Goal: Task Accomplishment & Management: Manage account settings

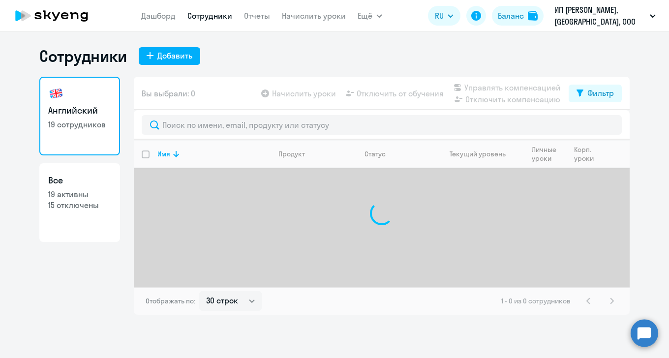
select select "30"
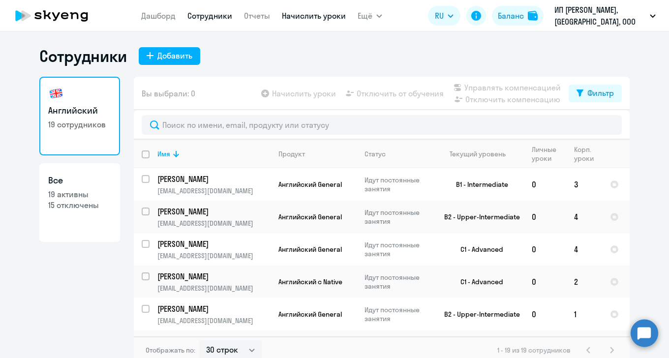
click at [308, 18] on link "Начислить уроки" at bounding box center [314, 16] width 64 height 10
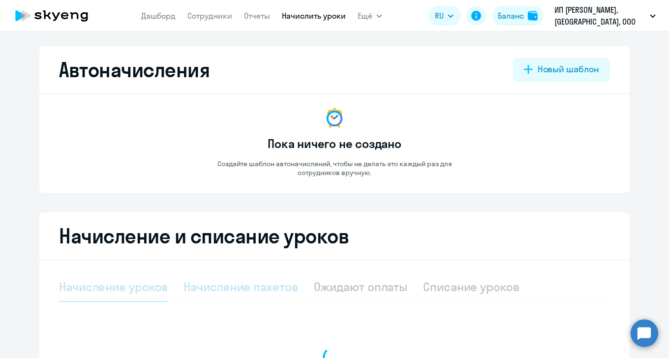
select select "10"
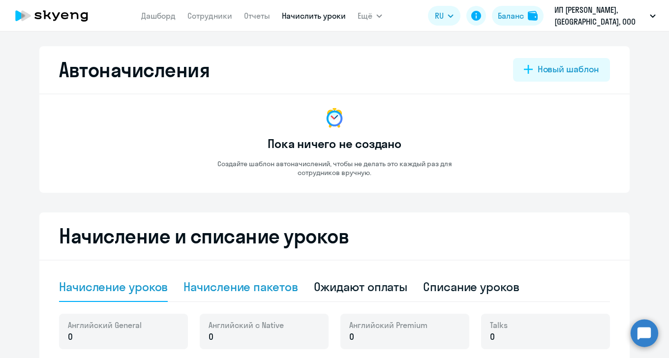
click at [242, 290] on div "Начисление пакетов" at bounding box center [240, 287] width 114 height 16
select select "10"
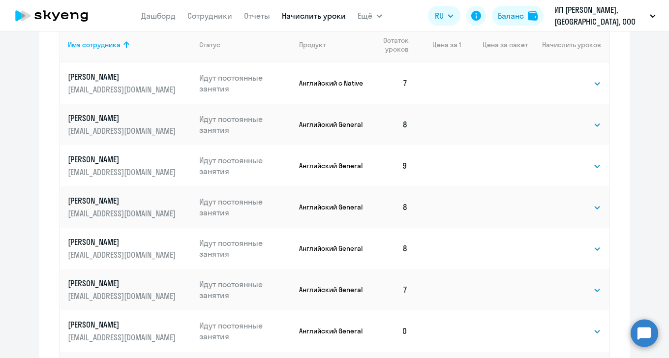
scroll to position [399, 0]
click at [562, 292] on select "Выбрать 4 8 16 32 64 96 128" at bounding box center [580, 289] width 40 height 12
select select "4"
click at [560, 283] on select "Выбрать 4 8 16 32 64 96 128" at bounding box center [580, 289] width 40 height 12
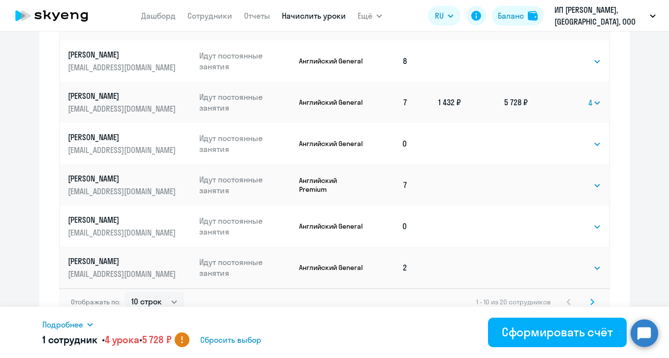
scroll to position [597, 0]
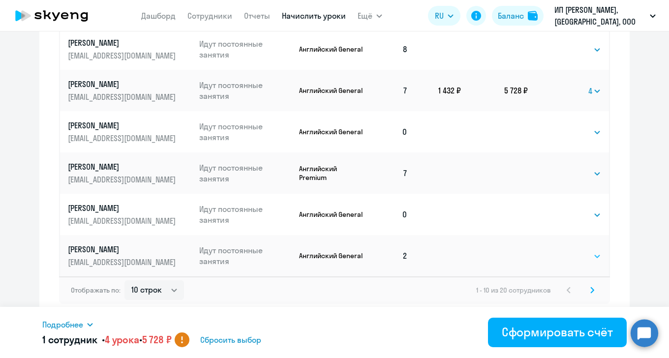
click at [568, 256] on select "Выбрать 4 8 16 32 64 96 128" at bounding box center [580, 256] width 40 height 12
select select "4"
click at [560, 250] on select "Выбрать 4 8 16 32 64 96 128" at bounding box center [580, 256] width 40 height 12
click at [590, 291] on icon at bounding box center [591, 289] width 3 height 5
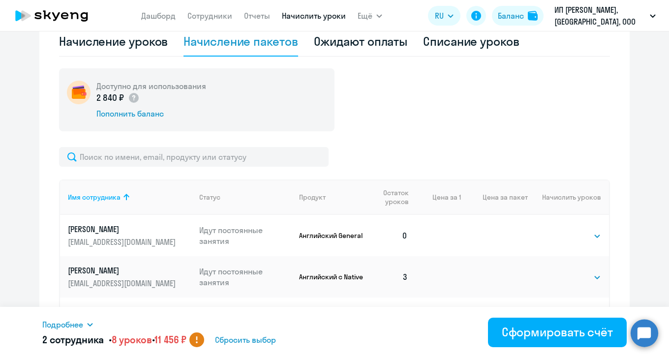
scroll to position [246, 0]
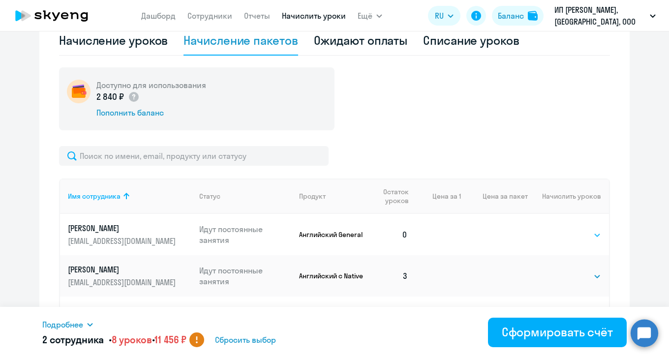
click at [565, 233] on select "Выбрать 4 8 16 32 64 96 128" at bounding box center [580, 235] width 40 height 12
select select "8"
click at [560, 229] on select "Выбрать 4 8 16 32 64 96 128" at bounding box center [580, 235] width 40 height 12
click at [580, 275] on select "Выбрать 4 8 16 32 64 96 128" at bounding box center [580, 276] width 40 height 12
select select "8"
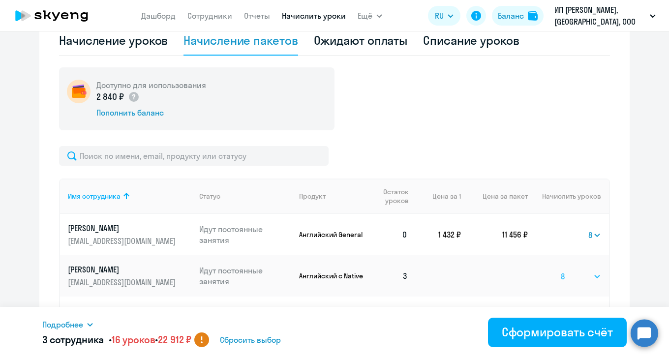
click at [560, 270] on select "Выбрать 4 8 16 32 64 96 128" at bounding box center [580, 276] width 40 height 12
click at [588, 235] on select "Выбрать 4 8 16 32 64 96 128" at bounding box center [594, 235] width 13 height 12
select select
click at [588, 229] on select "Выбрать 4 8 16 32 64 96 128" at bounding box center [594, 235] width 13 height 12
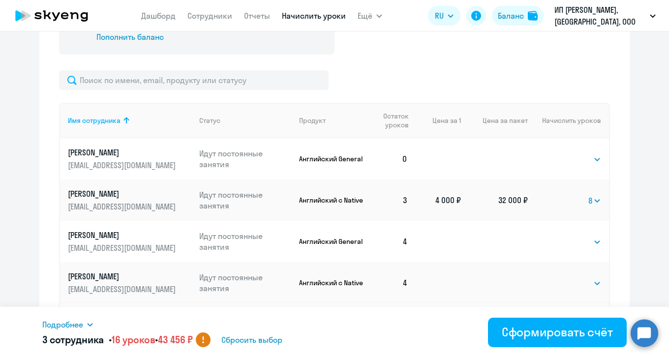
scroll to position [335, 0]
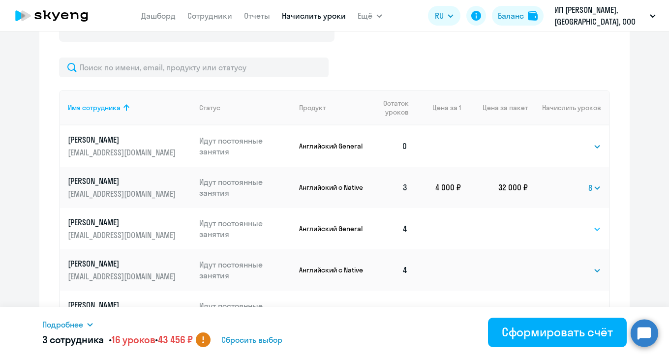
click at [575, 231] on select "Выбрать 4 8 16 32 64 96 128" at bounding box center [580, 229] width 40 height 12
select select "8"
click at [560, 223] on select "Выбрать 4 8 16 32 64 96 128" at bounding box center [580, 229] width 40 height 12
click at [565, 270] on select "Выбрать 4 8 16 32 64 96 128" at bounding box center [580, 270] width 40 height 12
select select "4"
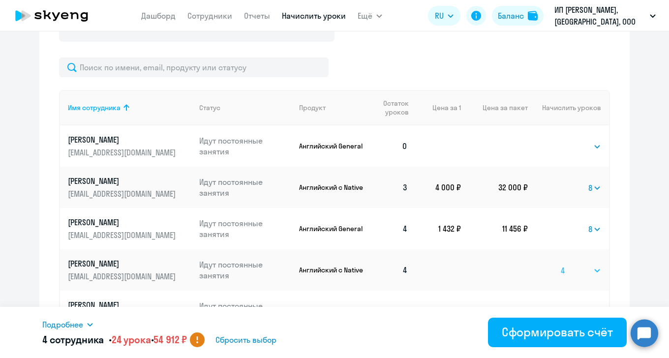
click at [560, 264] on select "Выбрать 4 8 16 32 64 96 128" at bounding box center [580, 270] width 40 height 12
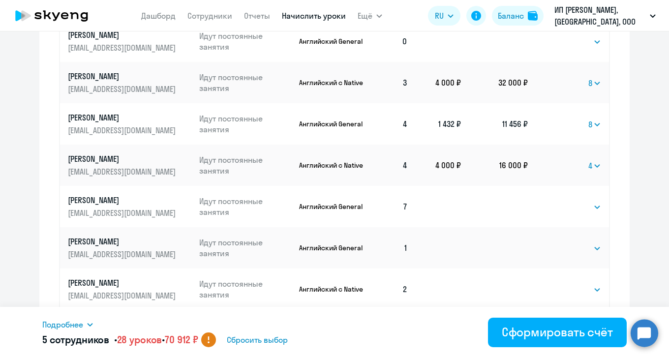
scroll to position [438, 0]
click at [564, 244] on select "Выбрать 4 8 16 32 64 96 128" at bounding box center [580, 249] width 40 height 12
select select "8"
click at [560, 243] on select "Выбрать 4 8 16 32 64 96 128" at bounding box center [580, 249] width 40 height 12
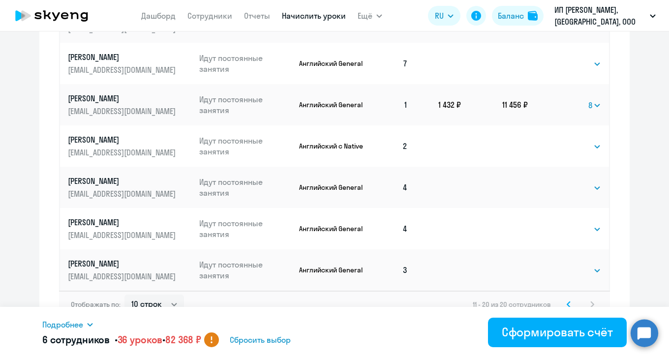
scroll to position [583, 0]
click at [572, 226] on select "Выбрать 4 8 16 32 64 96 128" at bounding box center [580, 228] width 40 height 12
select select "4"
click at [560, 222] on select "Выбрать 4 8 16 32 64 96 128" at bounding box center [580, 228] width 40 height 12
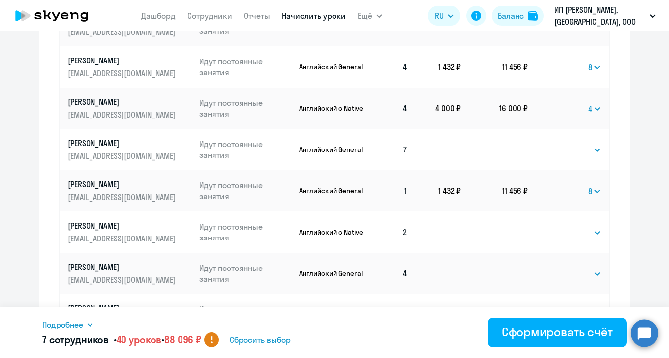
scroll to position [597, 0]
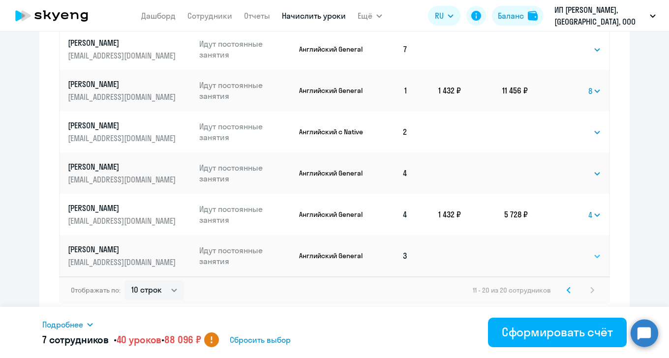
click at [576, 254] on select "Выбрать 4 8 16 32 64 96 128" at bounding box center [580, 256] width 40 height 12
select select "8"
click at [560, 250] on select "Выбрать 4 8 16 32 64 96 128" at bounding box center [580, 256] width 40 height 12
click at [566, 287] on icon at bounding box center [568, 290] width 4 height 7
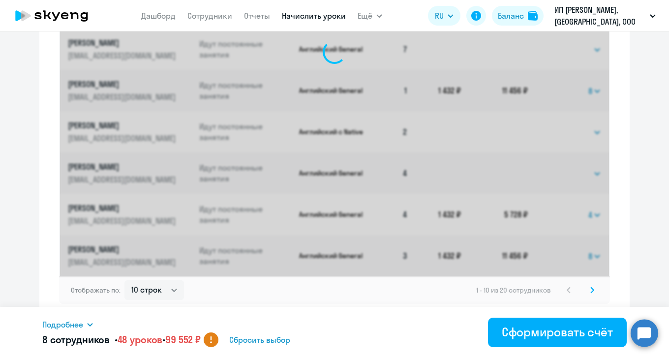
scroll to position [184, 0]
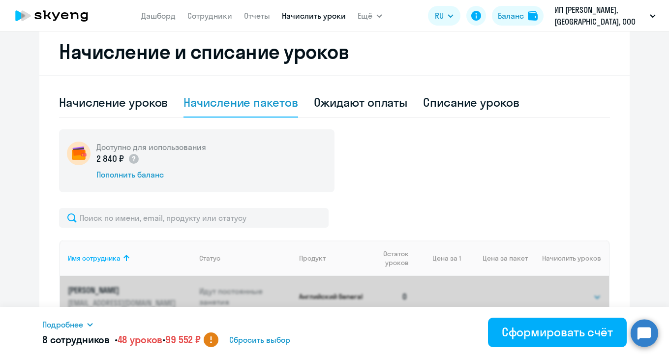
select select "4"
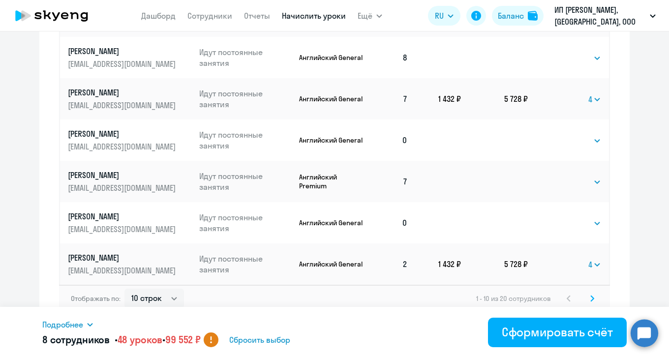
scroll to position [597, 0]
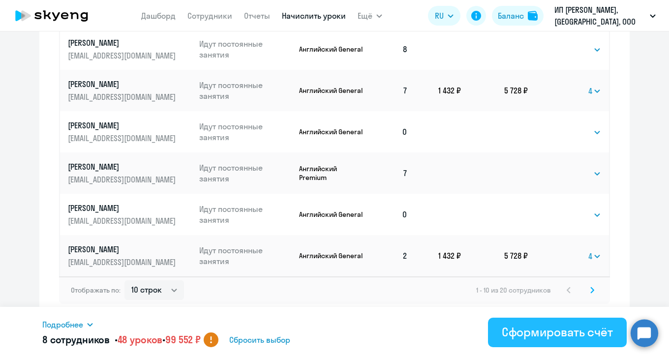
click at [539, 331] on div "Сформировать счёт" at bounding box center [556, 332] width 111 height 16
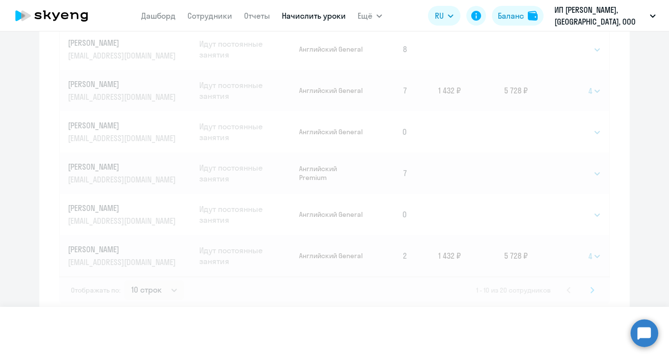
select select
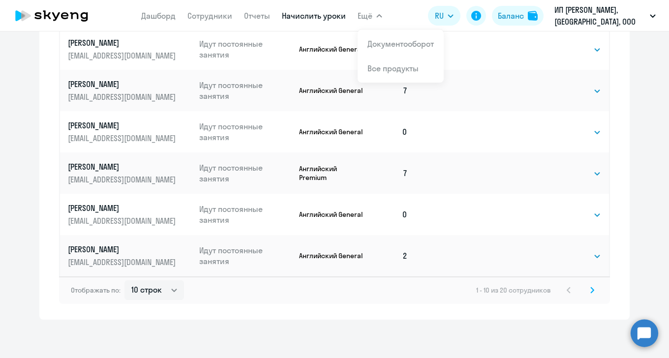
click at [369, 16] on span "Ещё" at bounding box center [364, 16] width 15 height 12
click at [368, 16] on span "Ещё" at bounding box center [364, 16] width 15 height 12
click at [372, 42] on link "Документооборот" at bounding box center [400, 44] width 66 height 10
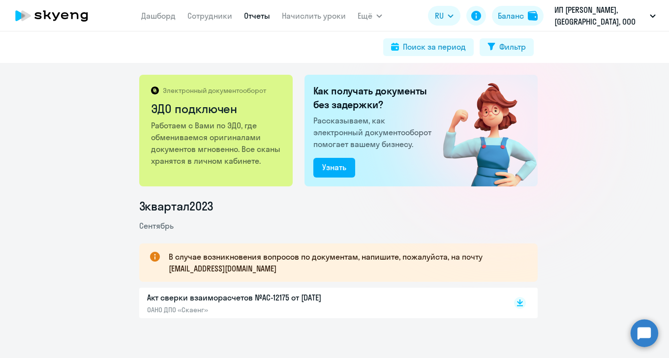
click at [244, 18] on link "Отчеты" at bounding box center [257, 16] width 26 height 10
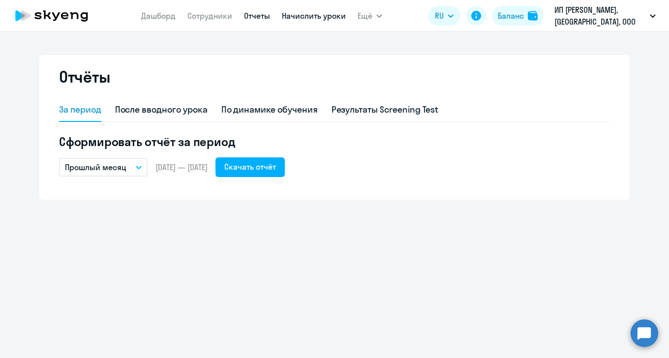
click at [312, 16] on link "Начислить уроки" at bounding box center [314, 16] width 64 height 10
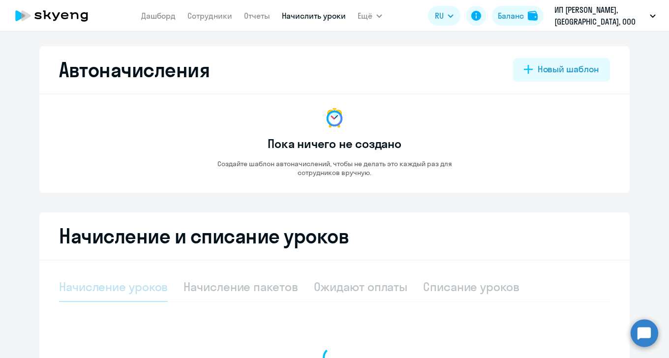
select select "10"
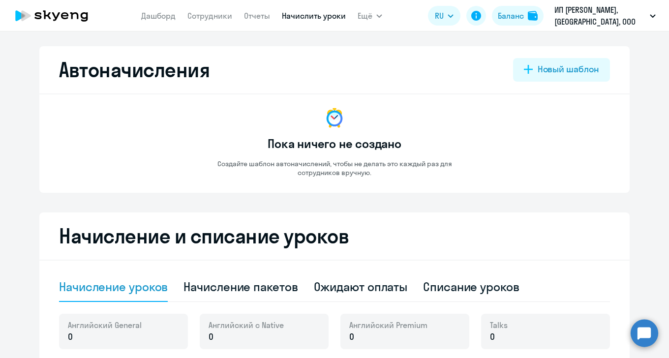
click at [349, 247] on h2 "Начисление и списание уроков" at bounding box center [334, 236] width 551 height 24
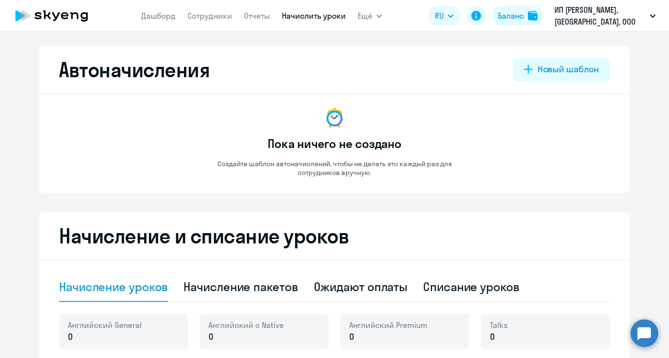
drag, startPoint x: 373, startPoint y: 249, endPoint x: 457, endPoint y: 242, distance: 84.8
click at [457, 242] on h2 "Начисление и списание уроков" at bounding box center [334, 236] width 551 height 24
click at [358, 247] on h2 "Начисление и списание уроков" at bounding box center [334, 236] width 551 height 24
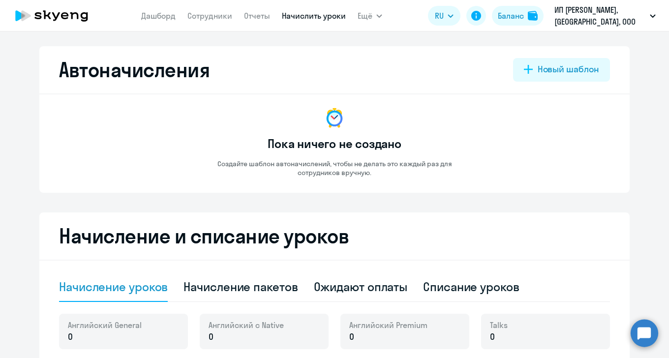
click at [358, 247] on h2 "Начисление и списание уроков" at bounding box center [334, 236] width 551 height 24
click at [319, 287] on div "Ожидают оплаты" at bounding box center [361, 287] width 94 height 16
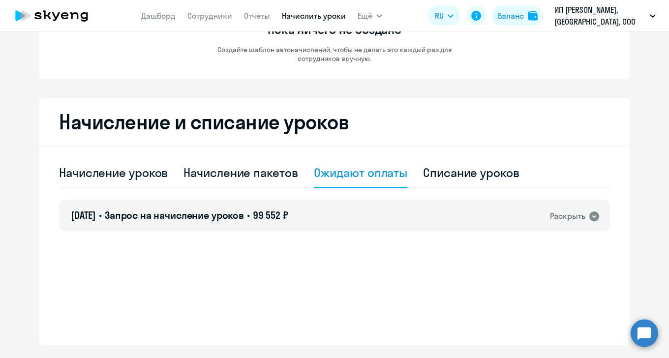
scroll to position [140, 0]
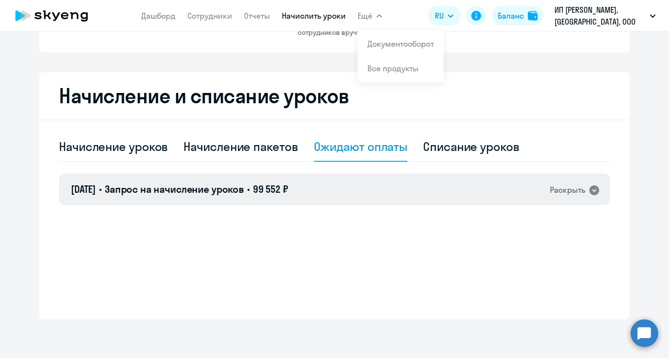
click at [575, 195] on div "Раскрыть" at bounding box center [567, 190] width 35 height 12
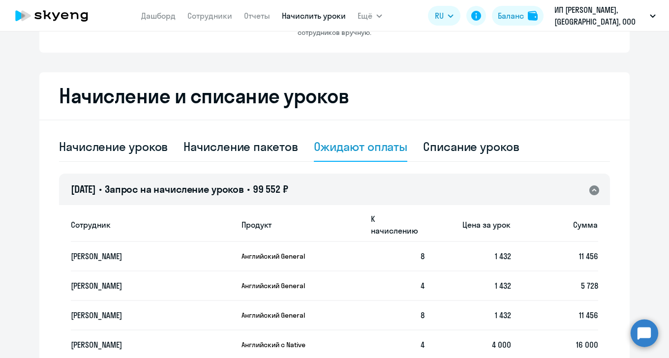
scroll to position [336, 0]
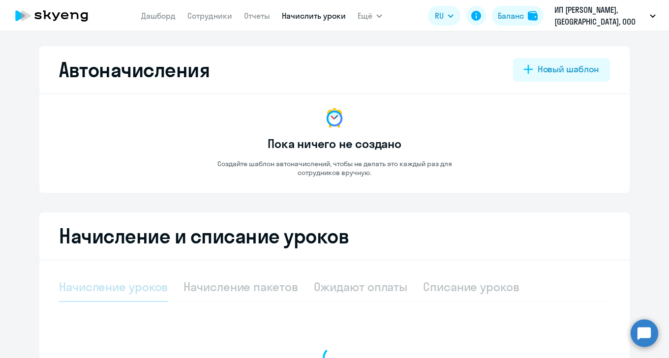
select select "10"
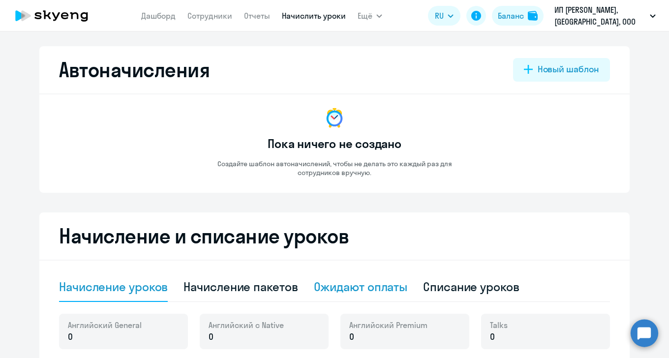
click at [370, 288] on div "Ожидают оплаты" at bounding box center [361, 287] width 94 height 16
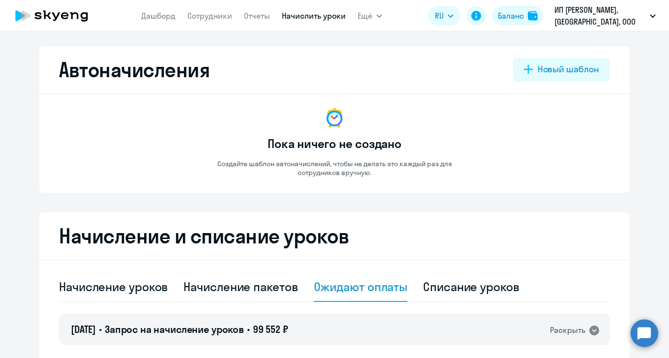
scroll to position [140, 0]
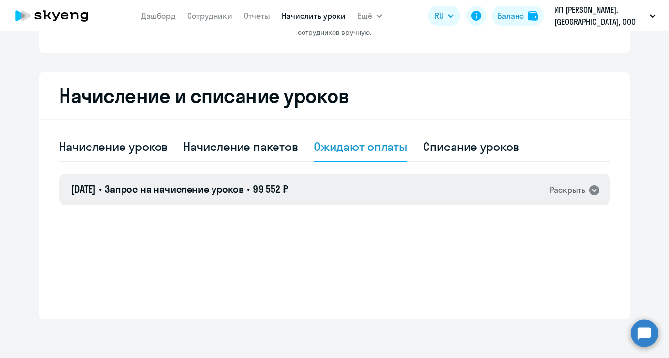
click at [244, 186] on span "Запрос на начисление уроков" at bounding box center [174, 189] width 139 height 12
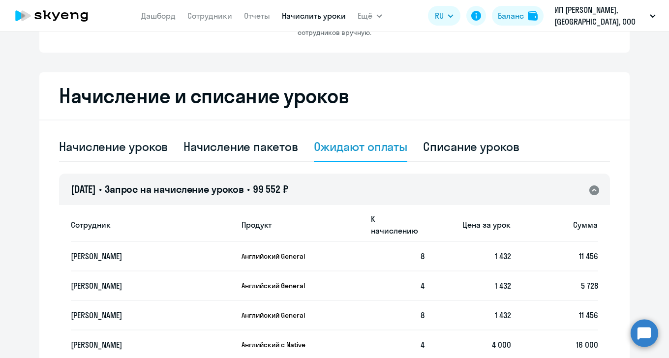
scroll to position [336, 0]
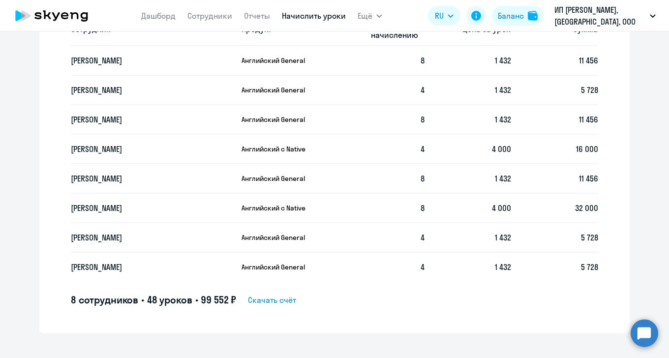
click at [288, 294] on span "Скачать счёт" at bounding box center [272, 300] width 48 height 12
click at [568, 321] on div "Автоначисления Новый шаблон Пока ничего не создано Создайте шаблон автоначислен…" at bounding box center [334, 194] width 669 height 326
